Goal: Task Accomplishment & Management: Use online tool/utility

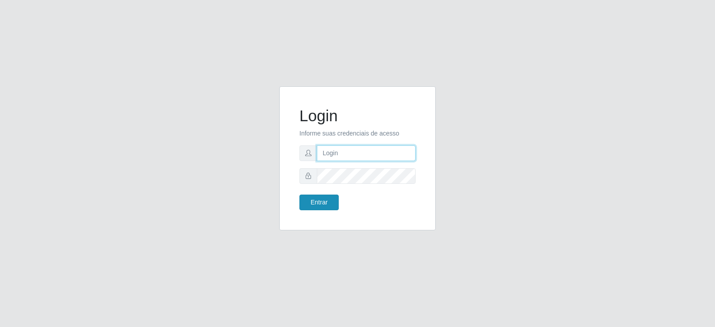
type input "[EMAIL_ADDRESS][DOMAIN_NAME]"
click at [318, 203] on button "Entrar" at bounding box center [318, 202] width 39 height 16
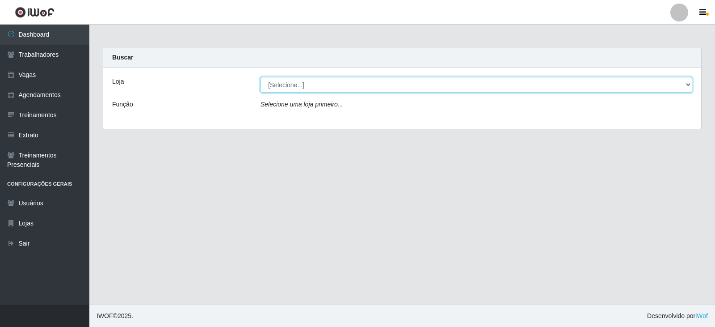
click at [309, 81] on select "[Selecione...] SuperFácil Atacado - Vale do Sol" at bounding box center [476, 85] width 432 height 16
select select "502"
click at [260, 77] on select "[Selecione...] SuperFácil Atacado - Vale do Sol" at bounding box center [476, 85] width 432 height 16
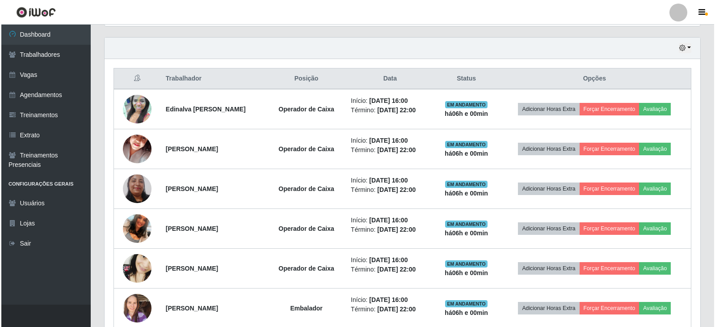
scroll to position [313, 0]
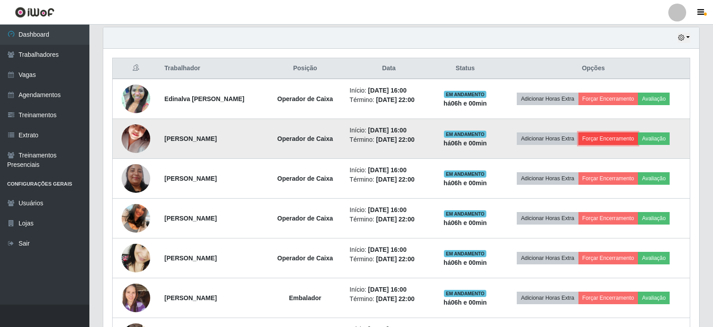
click at [607, 140] on button "Forçar Encerramento" at bounding box center [608, 138] width 60 height 13
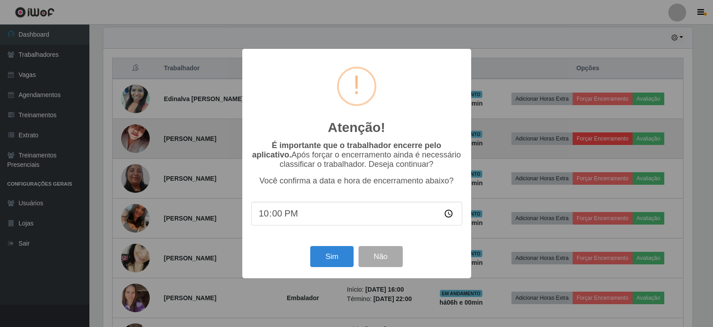
scroll to position [185, 591]
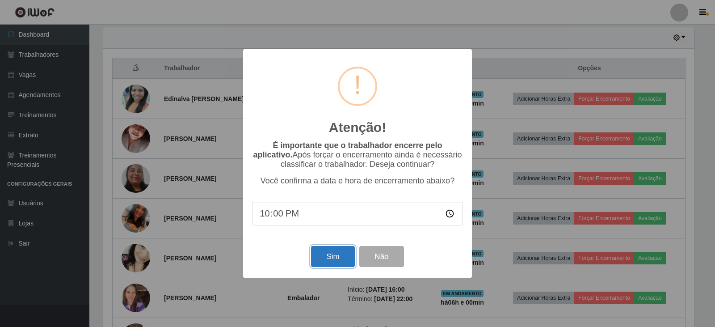
click at [340, 261] on button "Sim" at bounding box center [332, 256] width 43 height 21
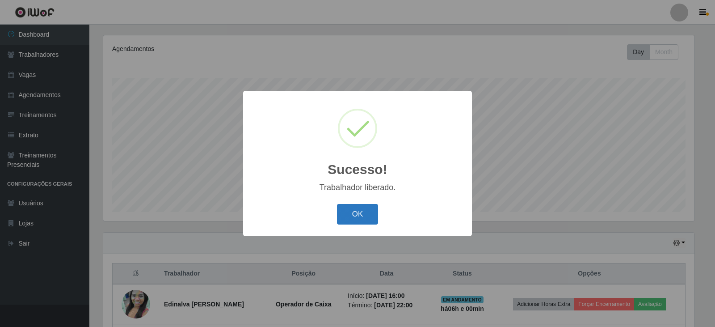
click at [347, 206] on button "OK" at bounding box center [358, 214] width 42 height 21
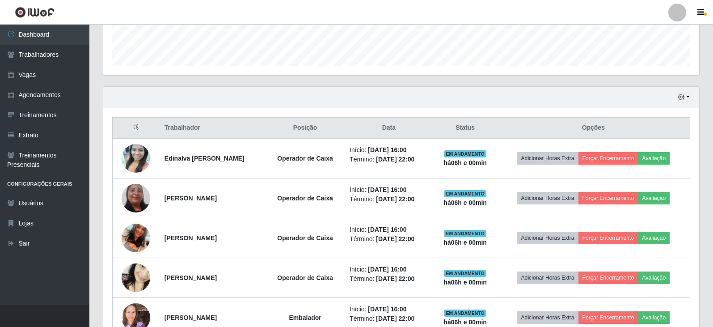
scroll to position [346, 0]
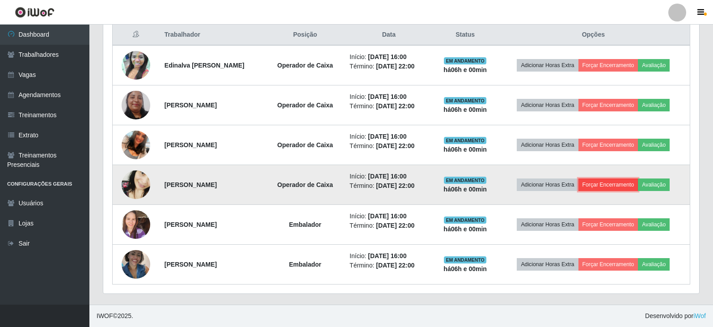
click at [596, 184] on button "Forçar Encerramento" at bounding box center [608, 184] width 60 height 13
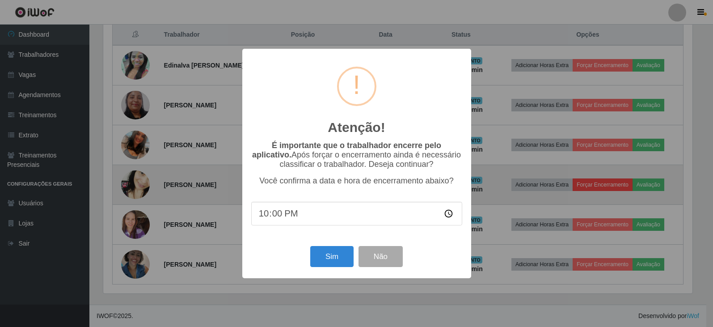
scroll to position [185, 591]
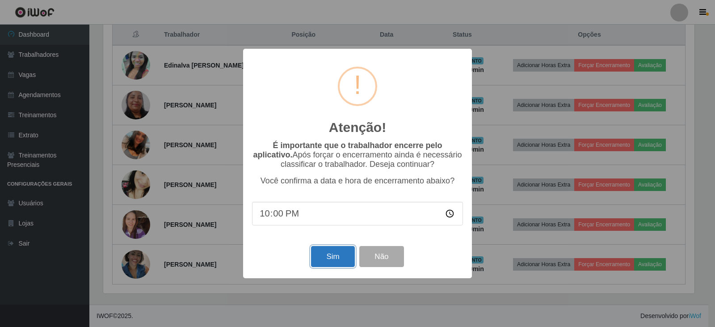
click at [328, 259] on button "Sim" at bounding box center [332, 256] width 43 height 21
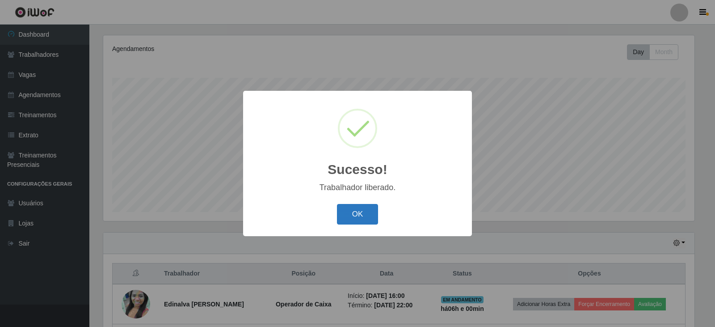
click at [363, 207] on button "OK" at bounding box center [358, 214] width 42 height 21
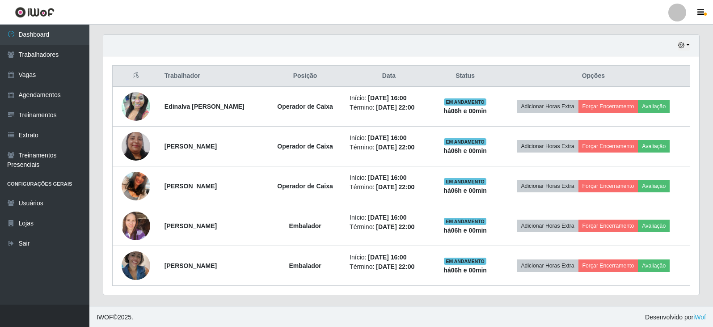
scroll to position [306, 0]
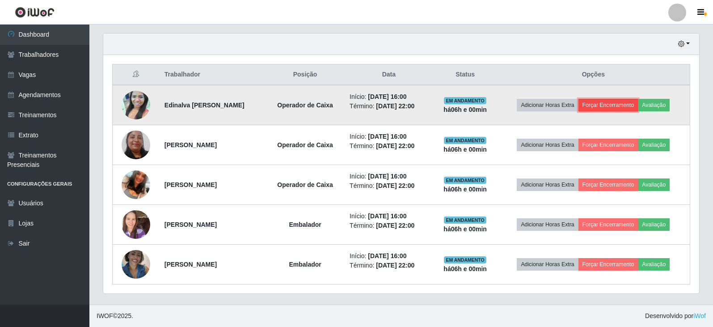
click at [591, 110] on button "Forçar Encerramento" at bounding box center [608, 105] width 60 height 13
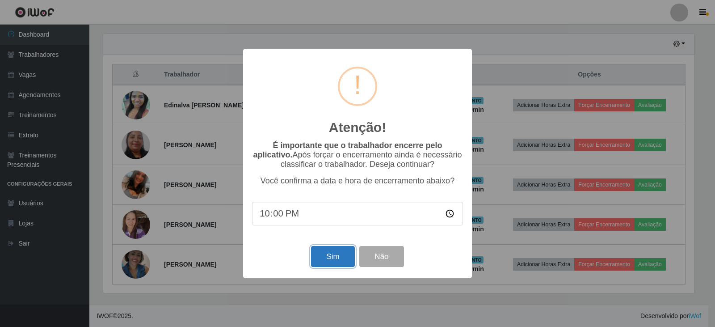
click at [323, 260] on button "Sim" at bounding box center [332, 256] width 43 height 21
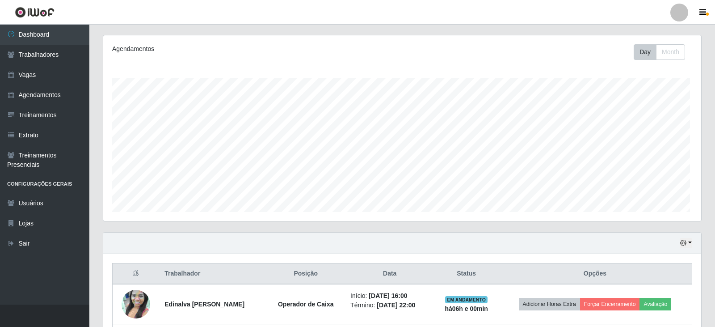
scroll to position [0, 0]
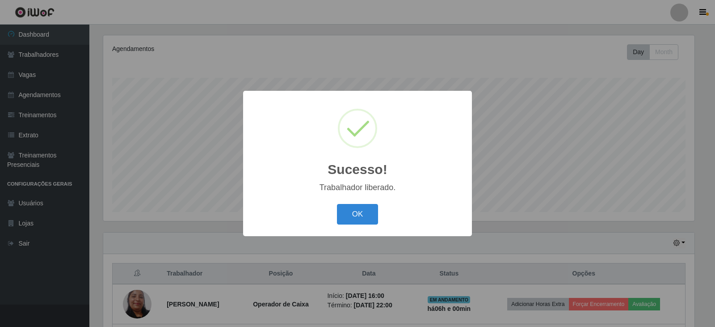
click at [334, 219] on div "OK Cancel" at bounding box center [357, 213] width 211 height 25
click at [386, 213] on div "OK Cancel" at bounding box center [357, 213] width 211 height 25
click at [374, 210] on button "OK" at bounding box center [358, 214] width 42 height 21
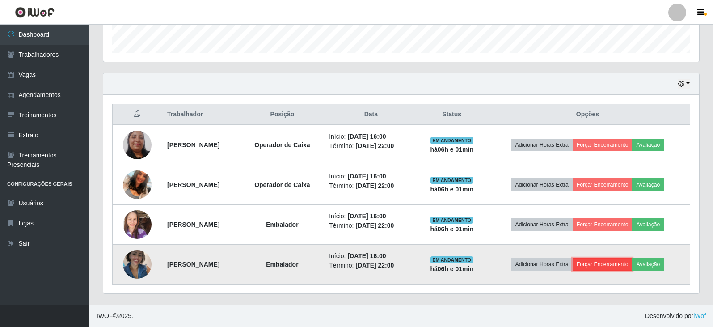
click at [616, 259] on button "Forçar Encerramento" at bounding box center [602, 264] width 60 height 13
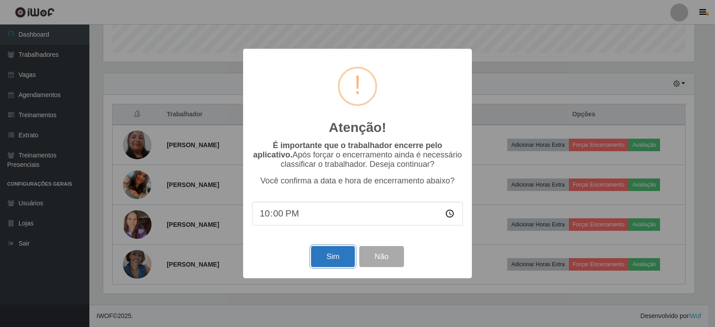
click at [332, 257] on button "Sim" at bounding box center [332, 256] width 43 height 21
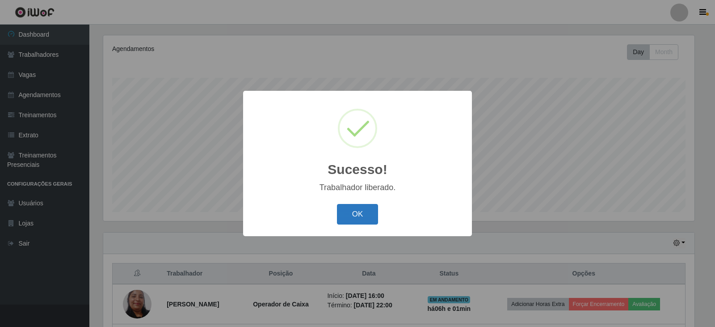
click at [347, 218] on button "OK" at bounding box center [358, 214] width 42 height 21
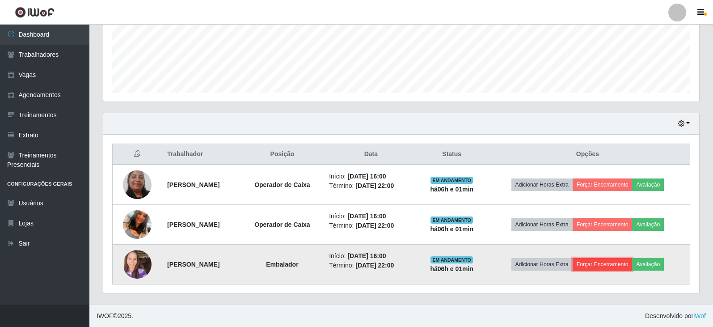
click at [603, 269] on button "Forçar Encerramento" at bounding box center [602, 264] width 60 height 13
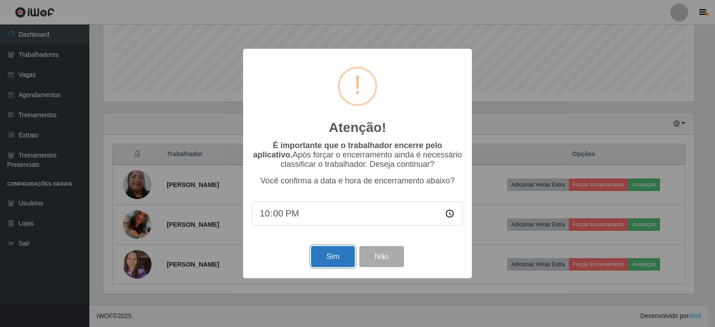
click at [337, 257] on button "Sim" at bounding box center [332, 256] width 43 height 21
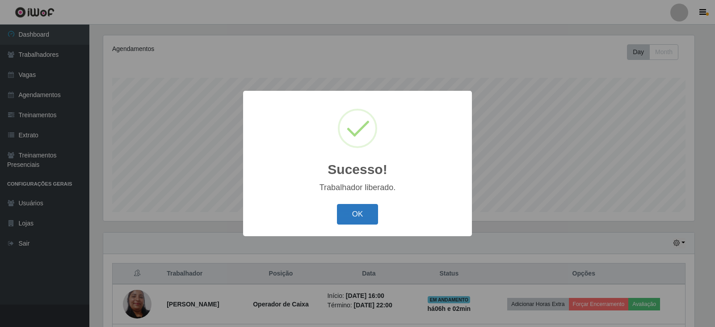
click at [367, 218] on button "OK" at bounding box center [358, 214] width 42 height 21
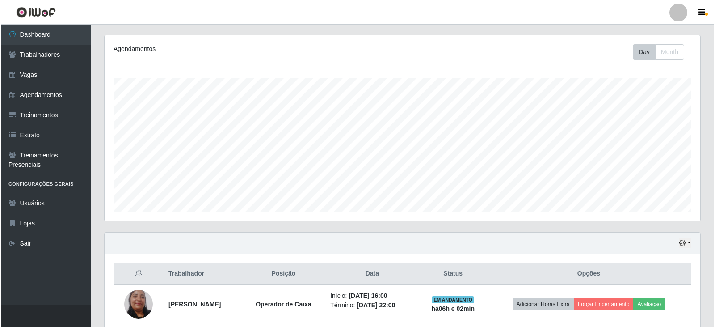
scroll to position [187, 0]
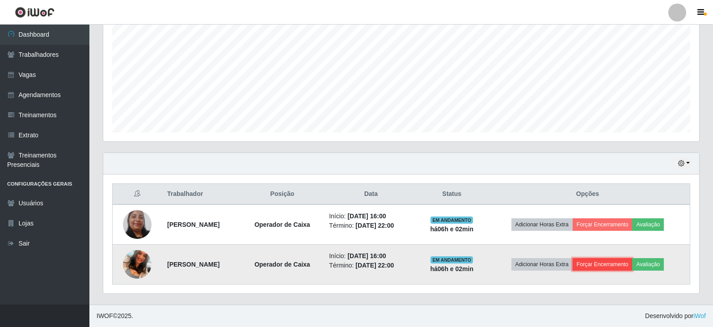
click at [610, 263] on button "Forçar Encerramento" at bounding box center [602, 264] width 60 height 13
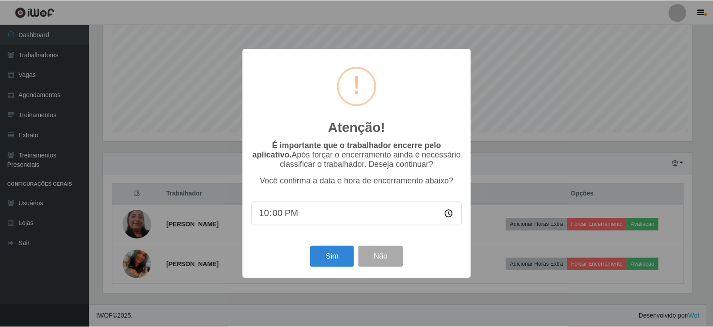
scroll to position [185, 591]
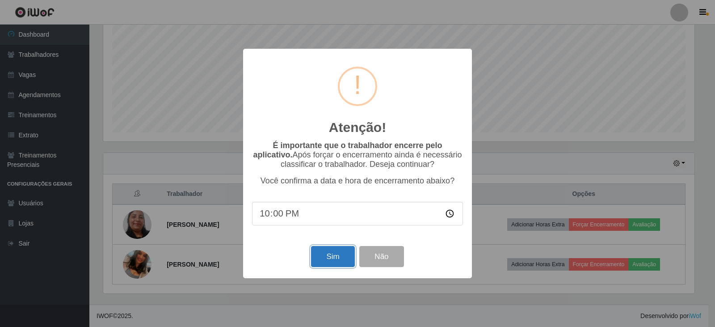
click at [337, 261] on button "Sim" at bounding box center [332, 256] width 43 height 21
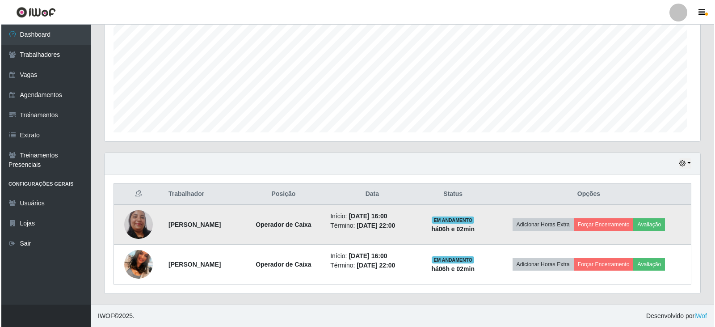
scroll to position [185, 596]
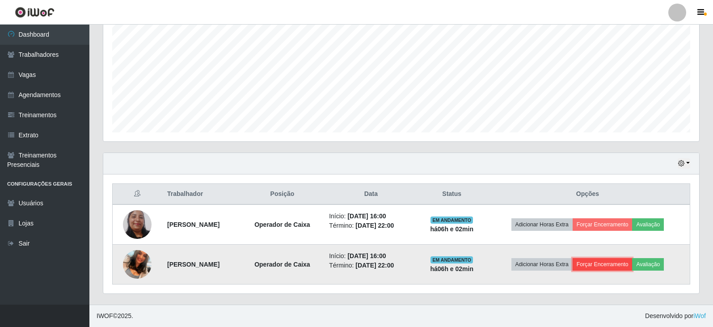
click at [618, 260] on button "Forçar Encerramento" at bounding box center [602, 264] width 60 height 13
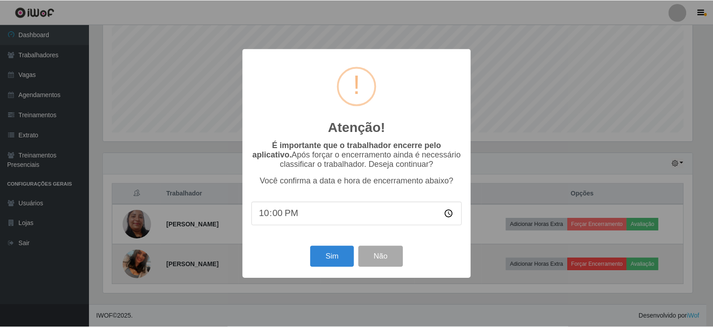
scroll to position [185, 591]
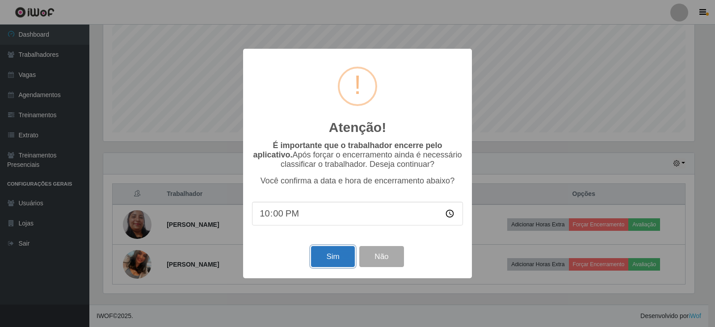
click at [344, 261] on button "Sim" at bounding box center [332, 256] width 43 height 21
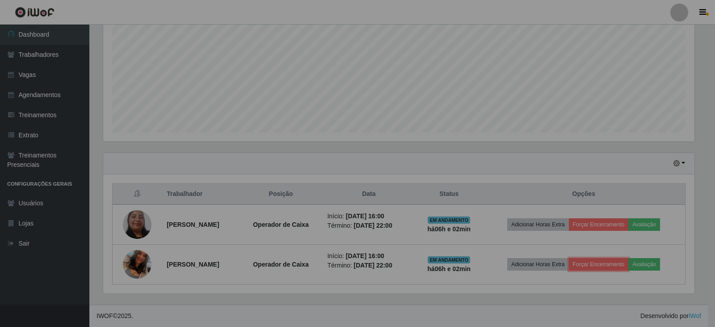
scroll to position [185, 596]
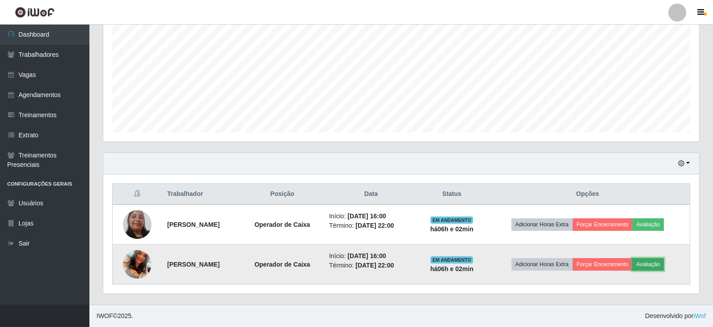
click at [663, 265] on button "Avaliação" at bounding box center [648, 264] width 32 height 13
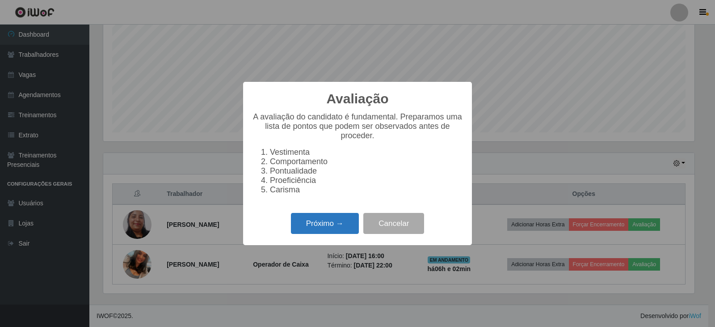
click at [314, 222] on button "Próximo →" at bounding box center [325, 223] width 68 height 21
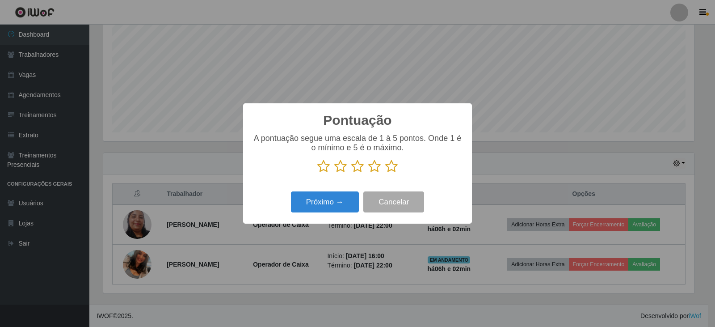
scroll to position [446600, 446194]
click at [392, 164] on icon at bounding box center [391, 166] width 13 height 13
click at [385, 173] on input "radio" at bounding box center [385, 173] width 0 height 0
click at [340, 197] on button "Próximo →" at bounding box center [325, 201] width 68 height 21
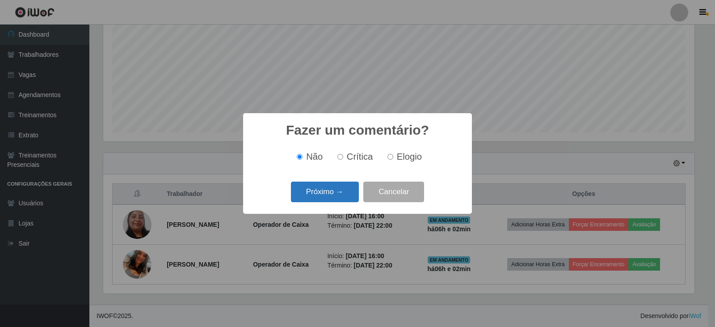
click at [346, 195] on button "Próximo →" at bounding box center [325, 191] width 68 height 21
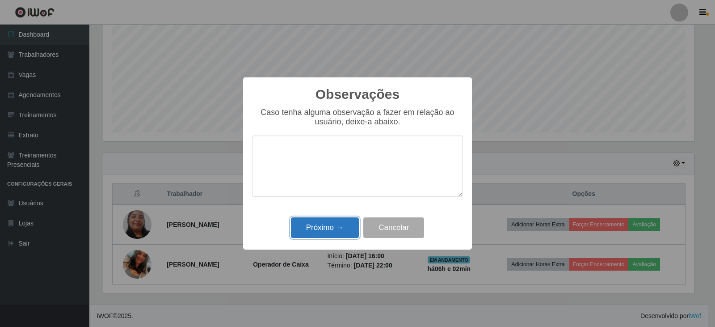
click at [349, 222] on button "Próximo →" at bounding box center [325, 227] width 68 height 21
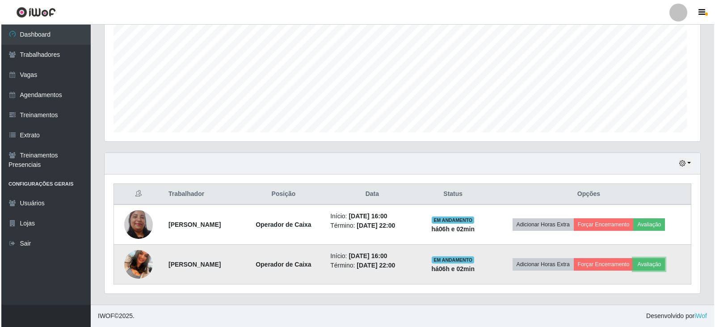
scroll to position [185, 596]
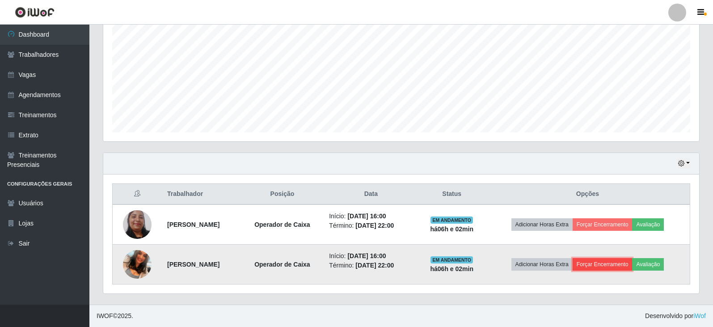
click at [600, 267] on button "Forçar Encerramento" at bounding box center [602, 264] width 60 height 13
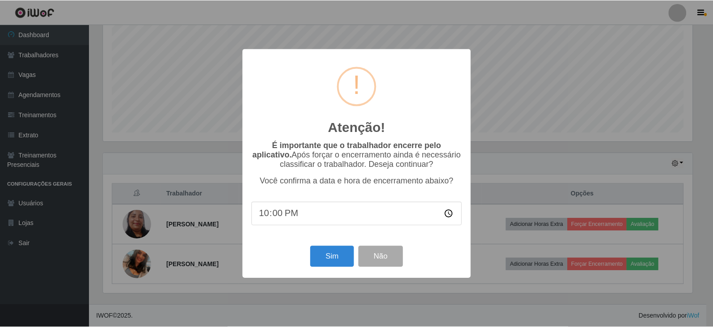
scroll to position [185, 591]
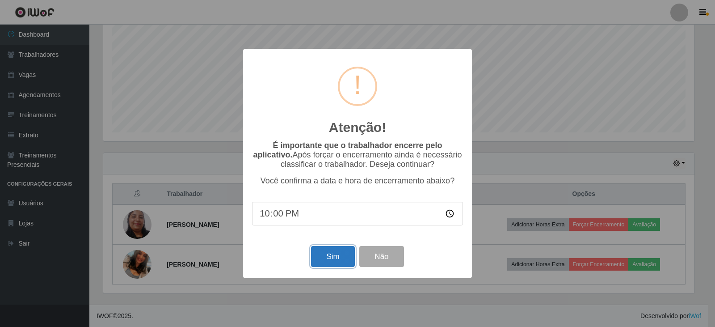
click at [323, 250] on button "Sim" at bounding box center [332, 256] width 43 height 21
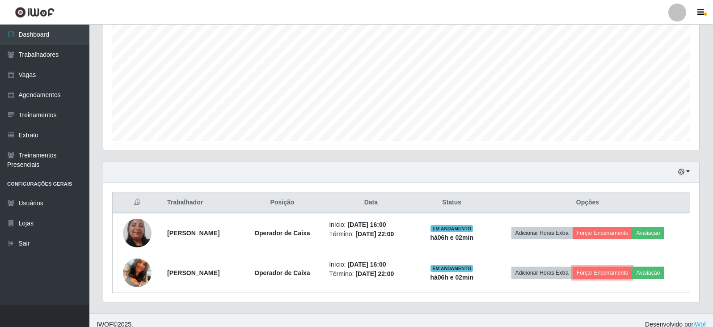
scroll to position [187, 0]
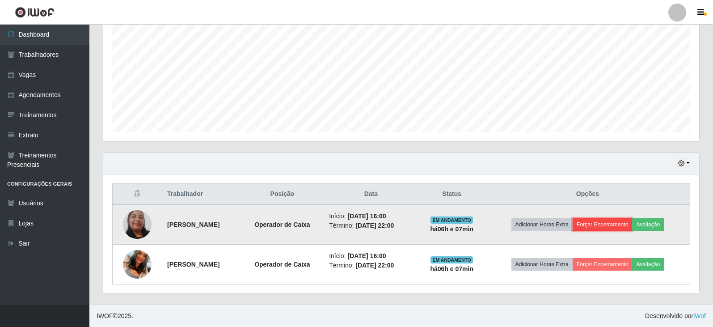
click at [620, 227] on button "Forçar Encerramento" at bounding box center [602, 224] width 60 height 13
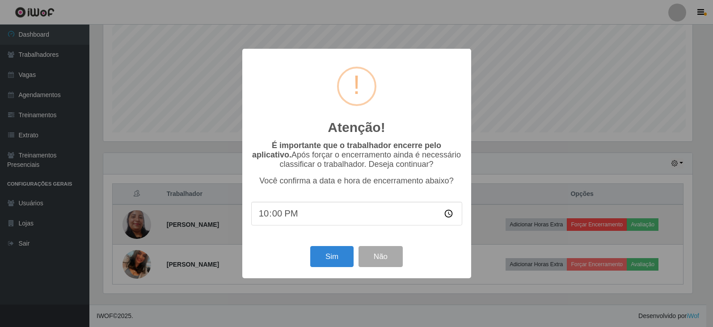
scroll to position [185, 591]
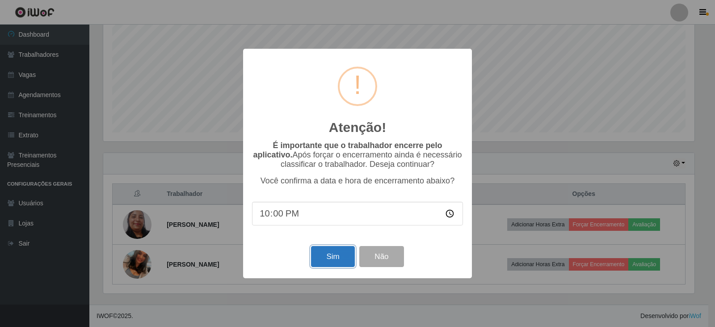
click at [328, 260] on button "Sim" at bounding box center [332, 256] width 43 height 21
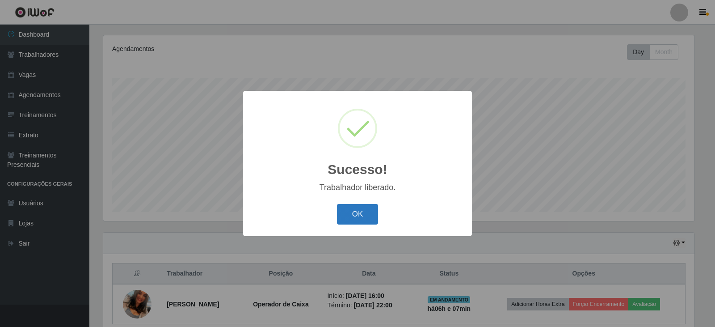
click at [358, 207] on button "OK" at bounding box center [358, 214] width 42 height 21
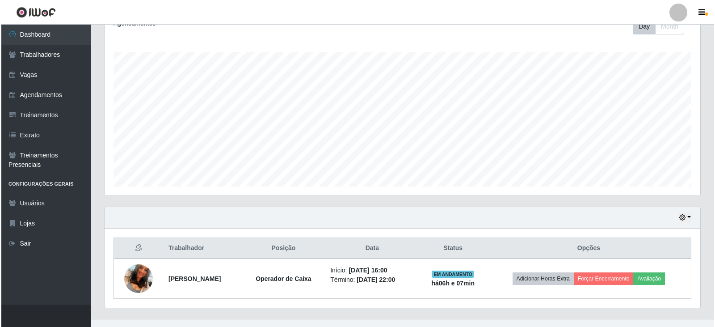
scroll to position [147, 0]
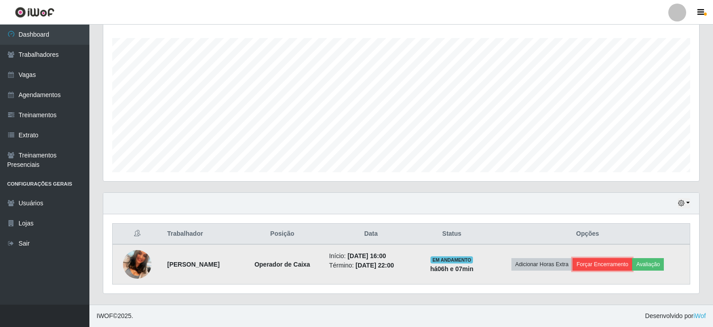
click at [604, 264] on button "Forçar Encerramento" at bounding box center [602, 264] width 60 height 13
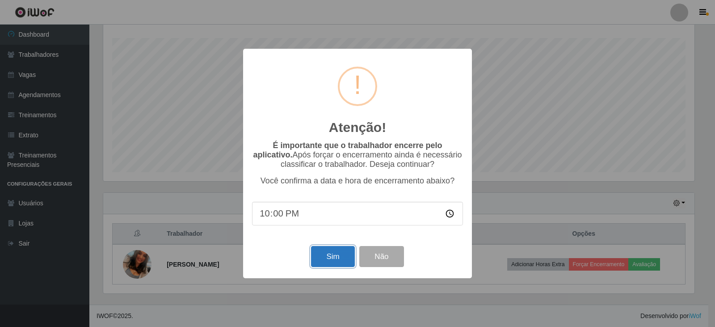
click at [328, 254] on button "Sim" at bounding box center [332, 256] width 43 height 21
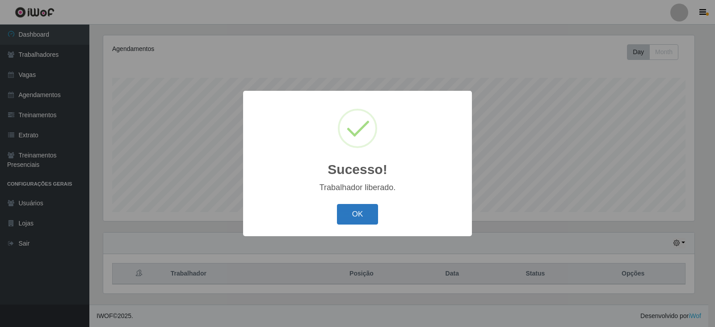
click at [358, 216] on button "OK" at bounding box center [358, 214] width 42 height 21
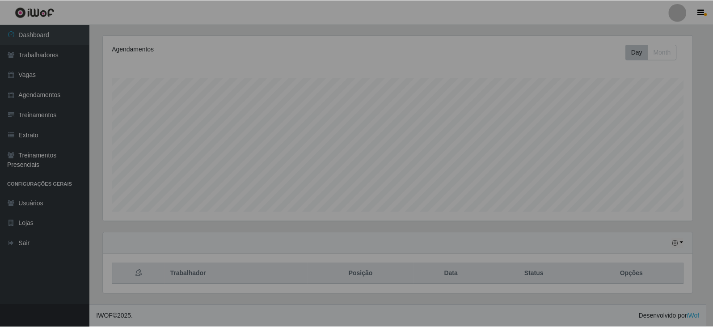
scroll to position [185, 596]
